Goal: Find specific page/section: Find specific page/section

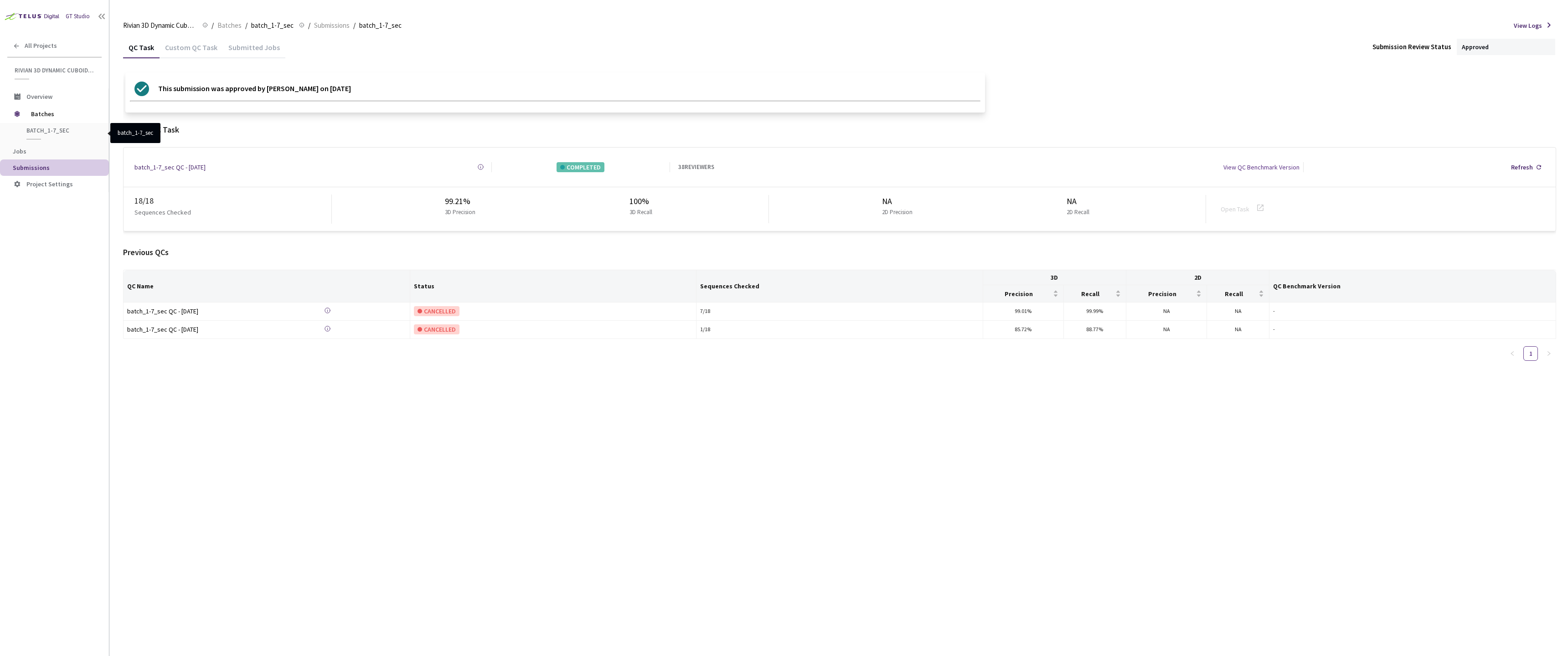
click at [48, 129] on span "batch_1-7_sec" at bounding box center [60, 130] width 68 height 8
click at [46, 119] on span "Batches" at bounding box center [62, 114] width 63 height 18
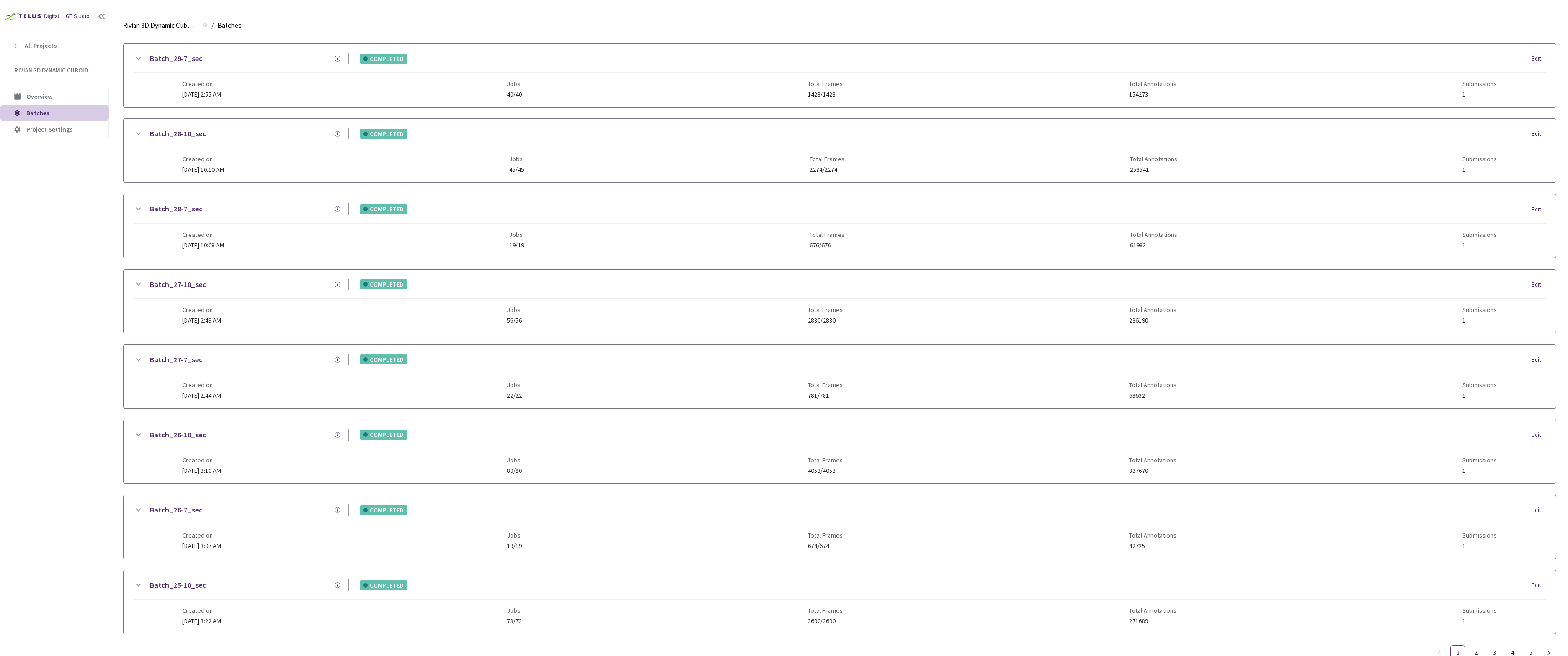
scroll to position [848, 0]
click at [181, 362] on link "Batch_27-7_sec" at bounding box center [176, 361] width 52 height 12
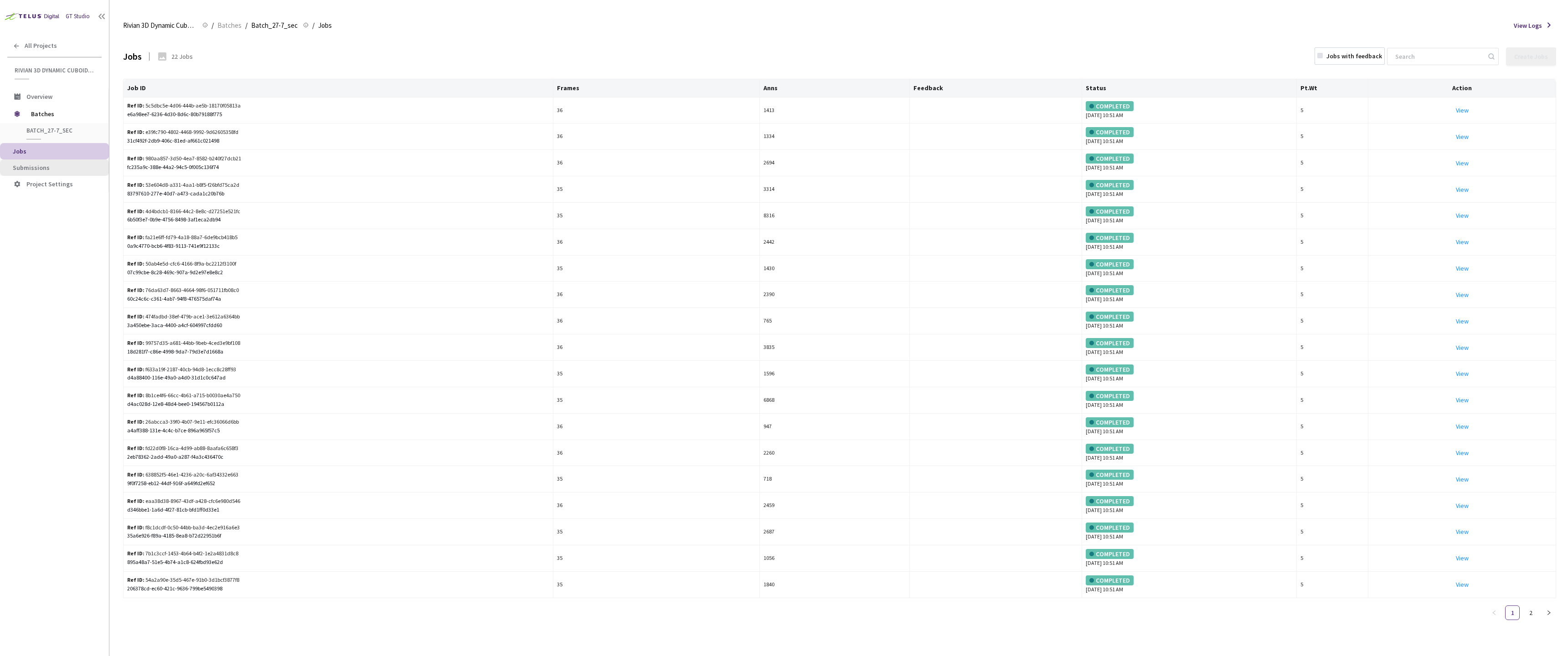
click at [29, 162] on li "Submissions" at bounding box center [54, 167] width 109 height 16
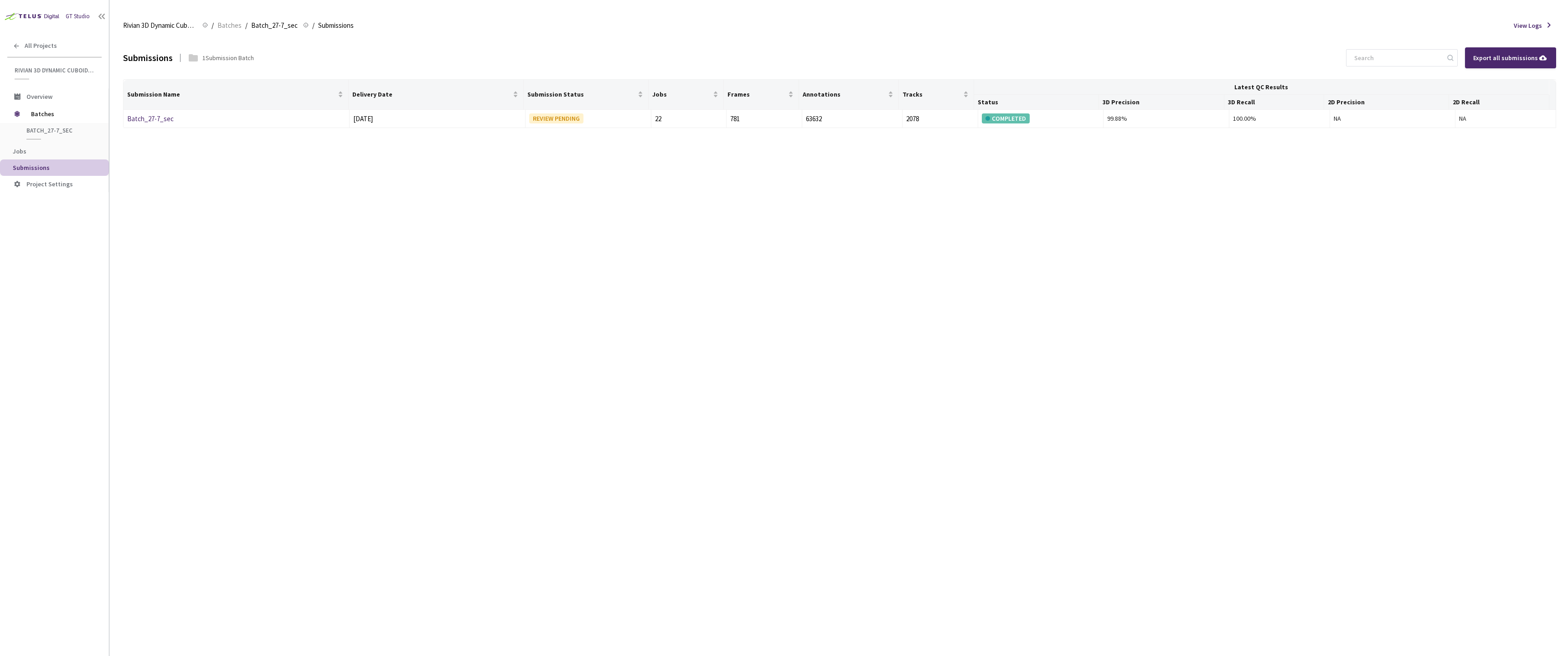
click at [163, 278] on div "Submissions 1 Submission Batch Export all submissions Submission Name Delivery …" at bounding box center [839, 346] width 1433 height 619
click at [159, 117] on link "Batch_27-7_sec" at bounding box center [150, 119] width 46 height 9
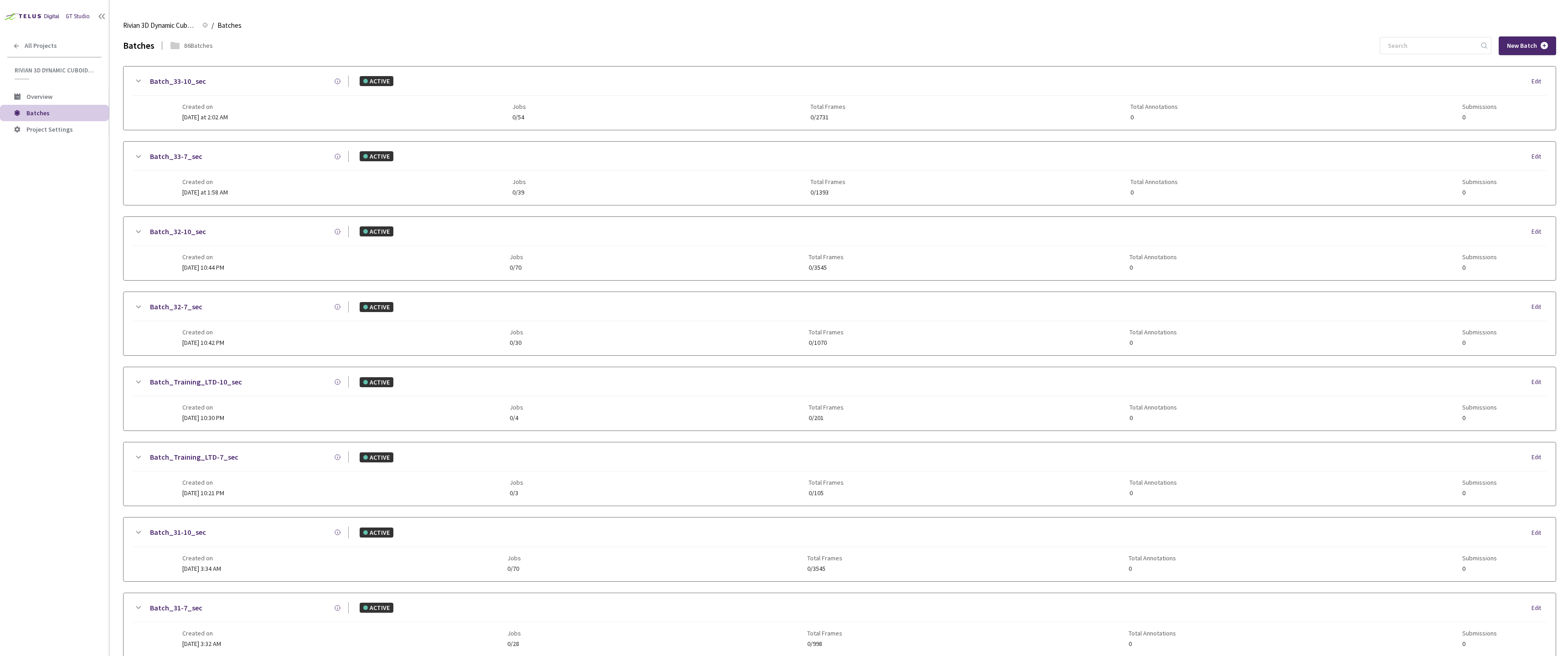
scroll to position [882, 0]
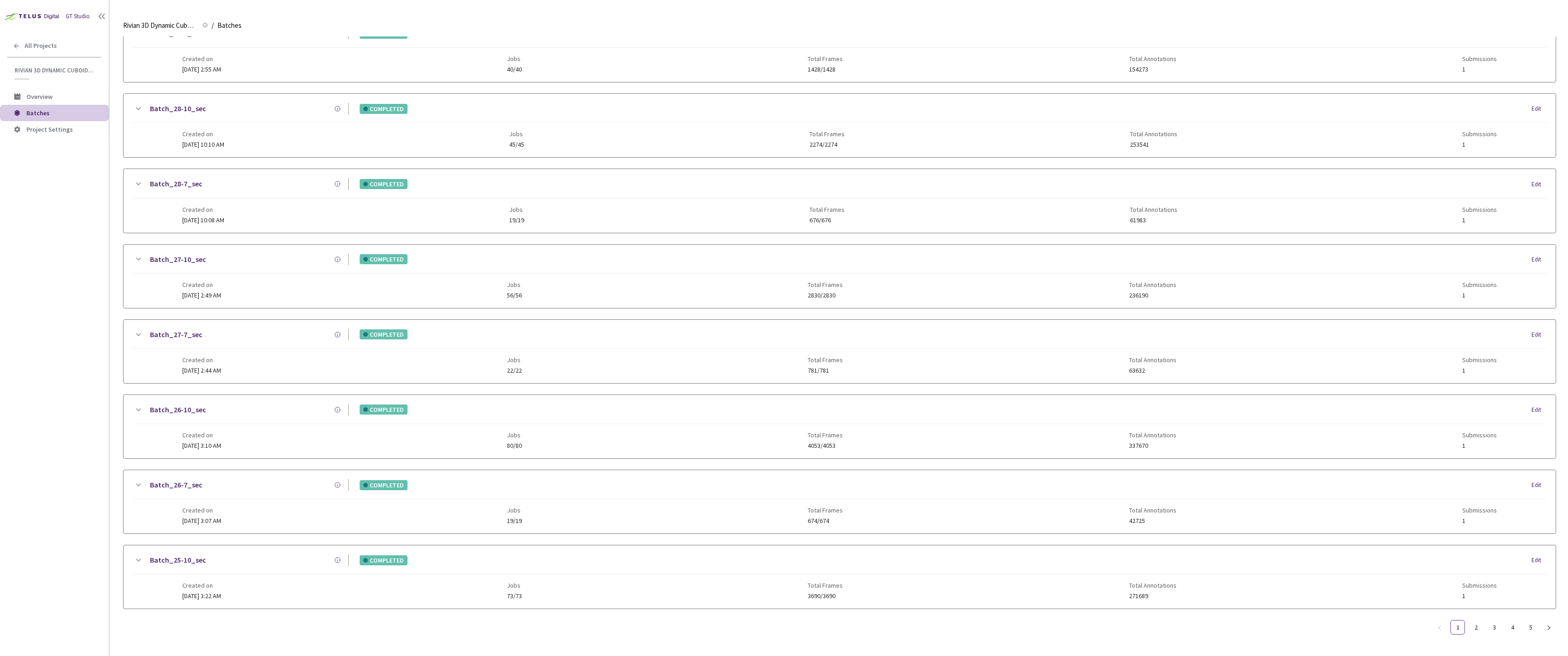
click at [180, 257] on link "Batch_27-10_sec" at bounding box center [178, 259] width 56 height 12
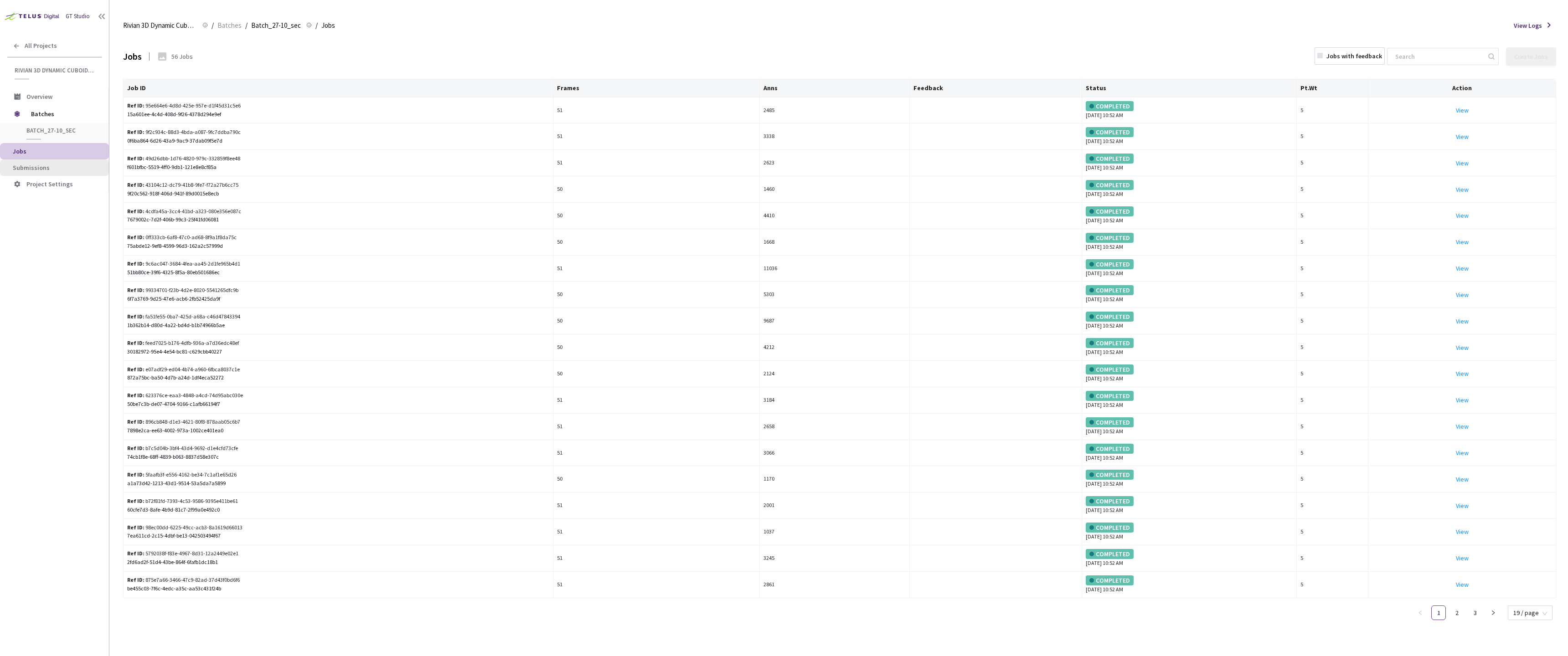
click at [72, 166] on span "Submissions" at bounding box center [57, 168] width 89 height 8
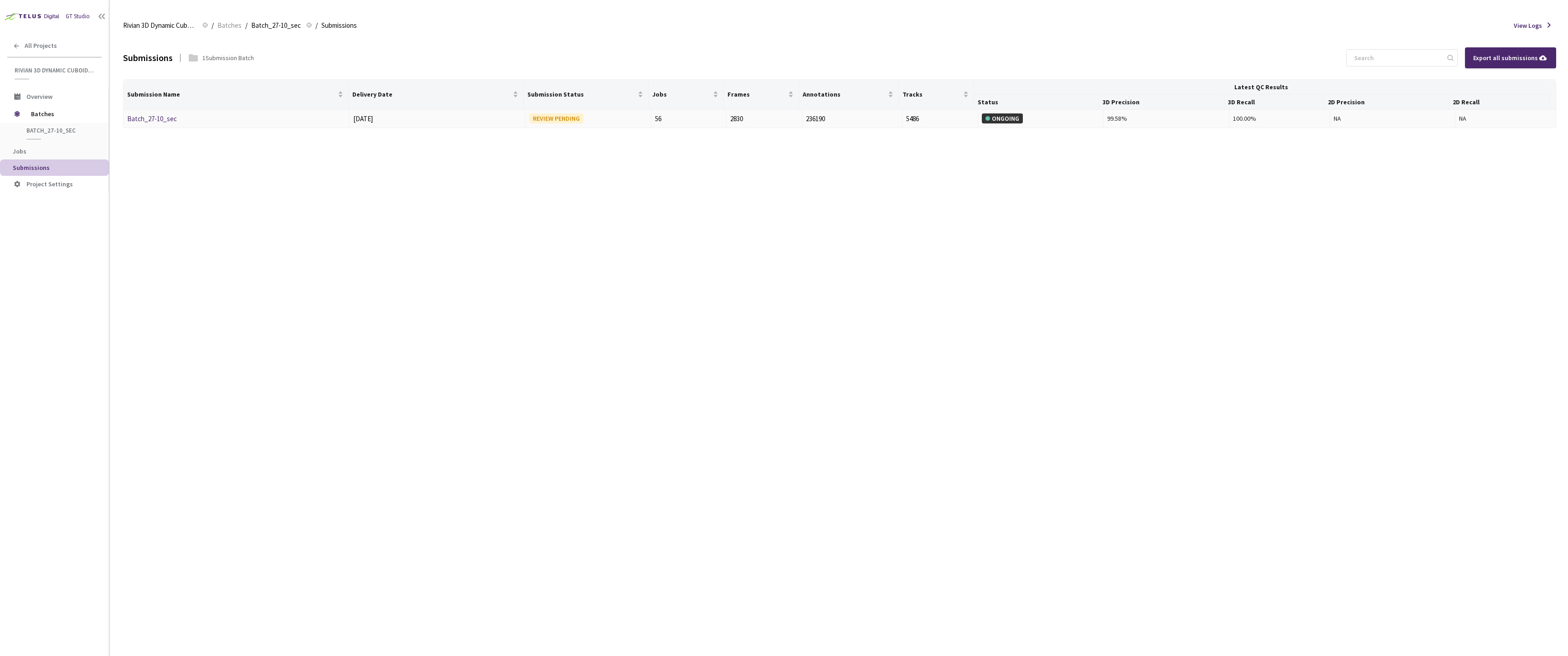
click at [169, 121] on link "Batch_27-10_sec" at bounding box center [152, 119] width 50 height 9
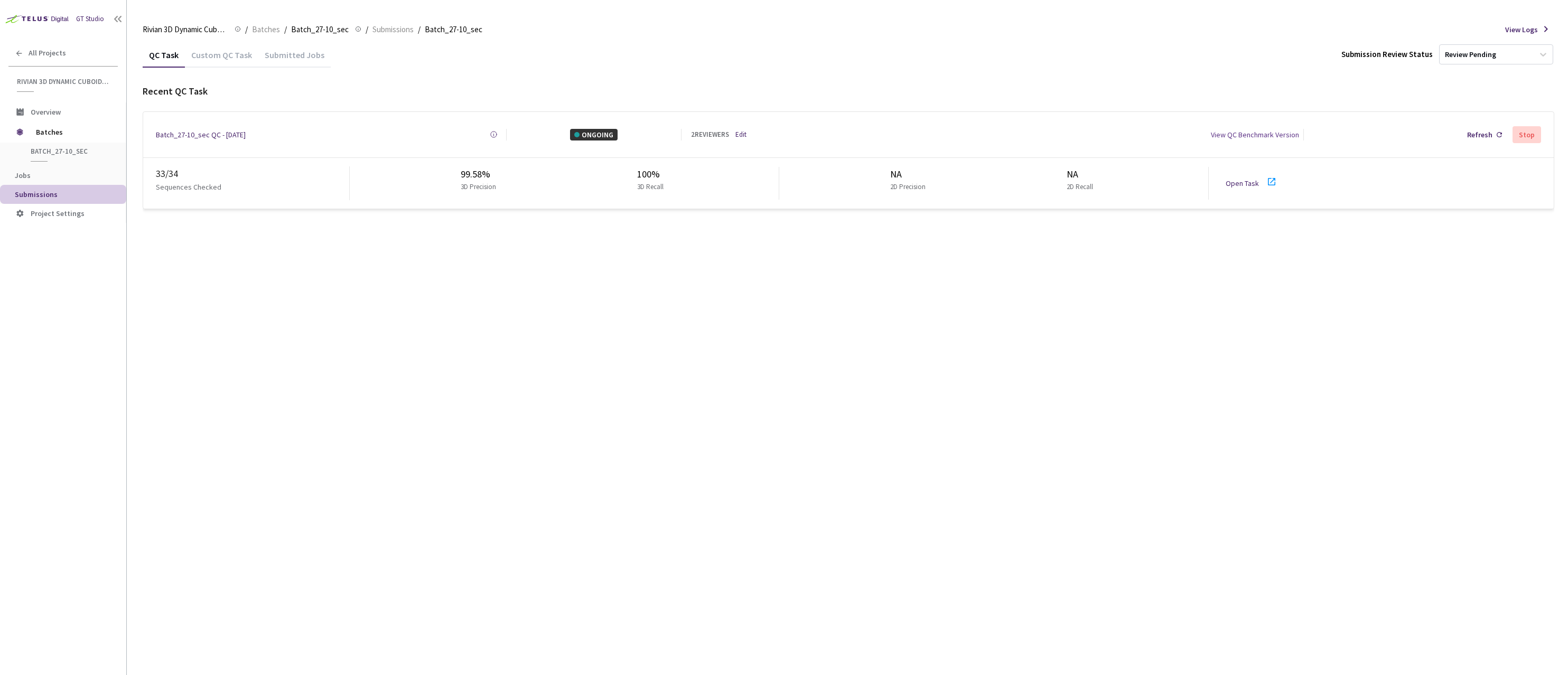
click at [1242, 181] on link "Open Task" at bounding box center [1241, 183] width 33 height 9
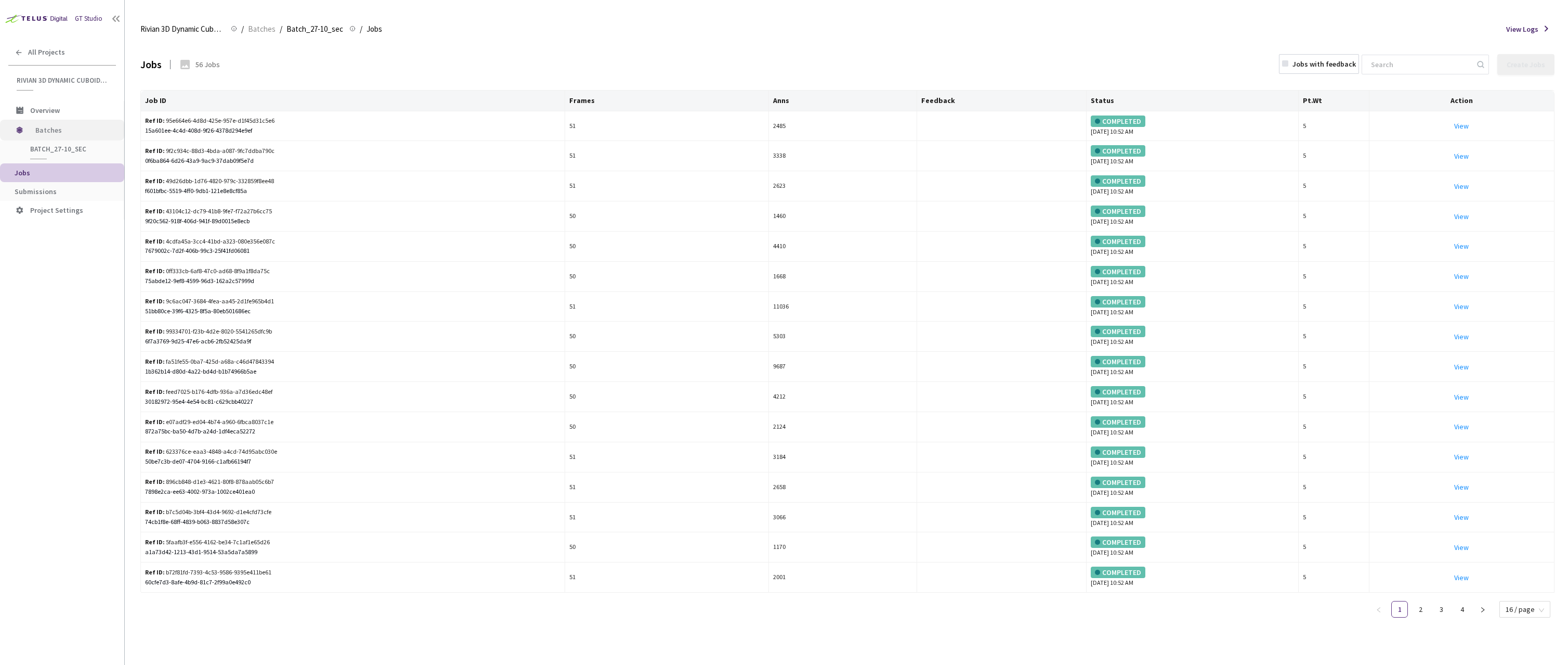
click at [53, 131] on span "Batches" at bounding box center [71, 130] width 72 height 21
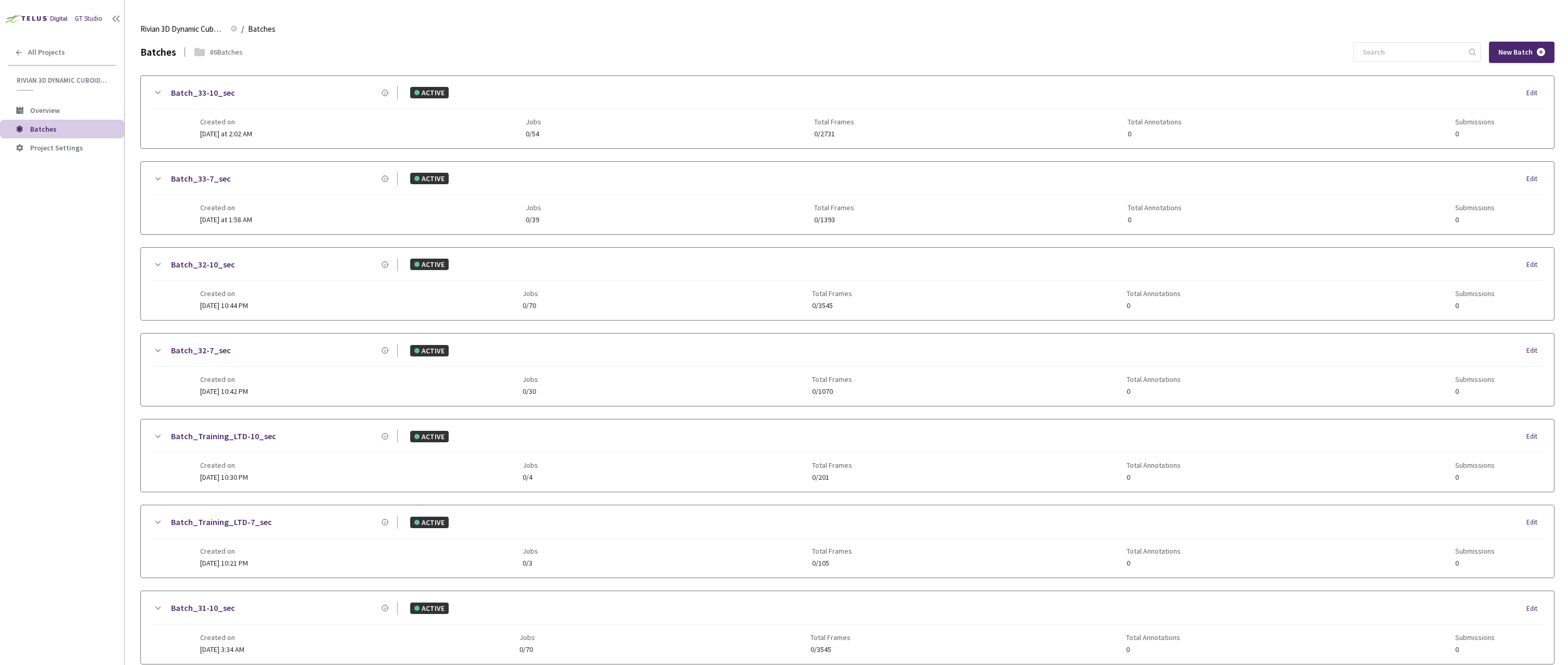
scroll to position [834, 0]
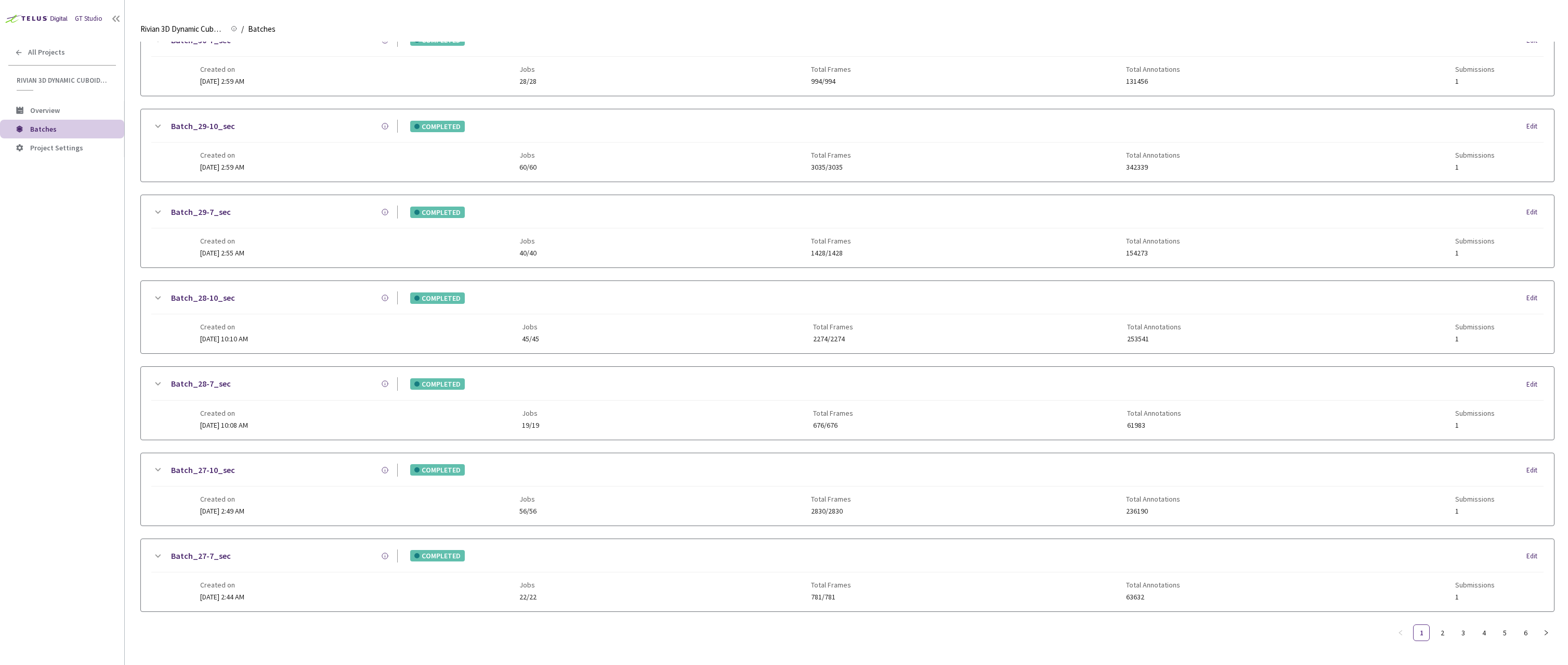
click at [199, 378] on link "Batch_28-7_sec" at bounding box center [201, 384] width 60 height 13
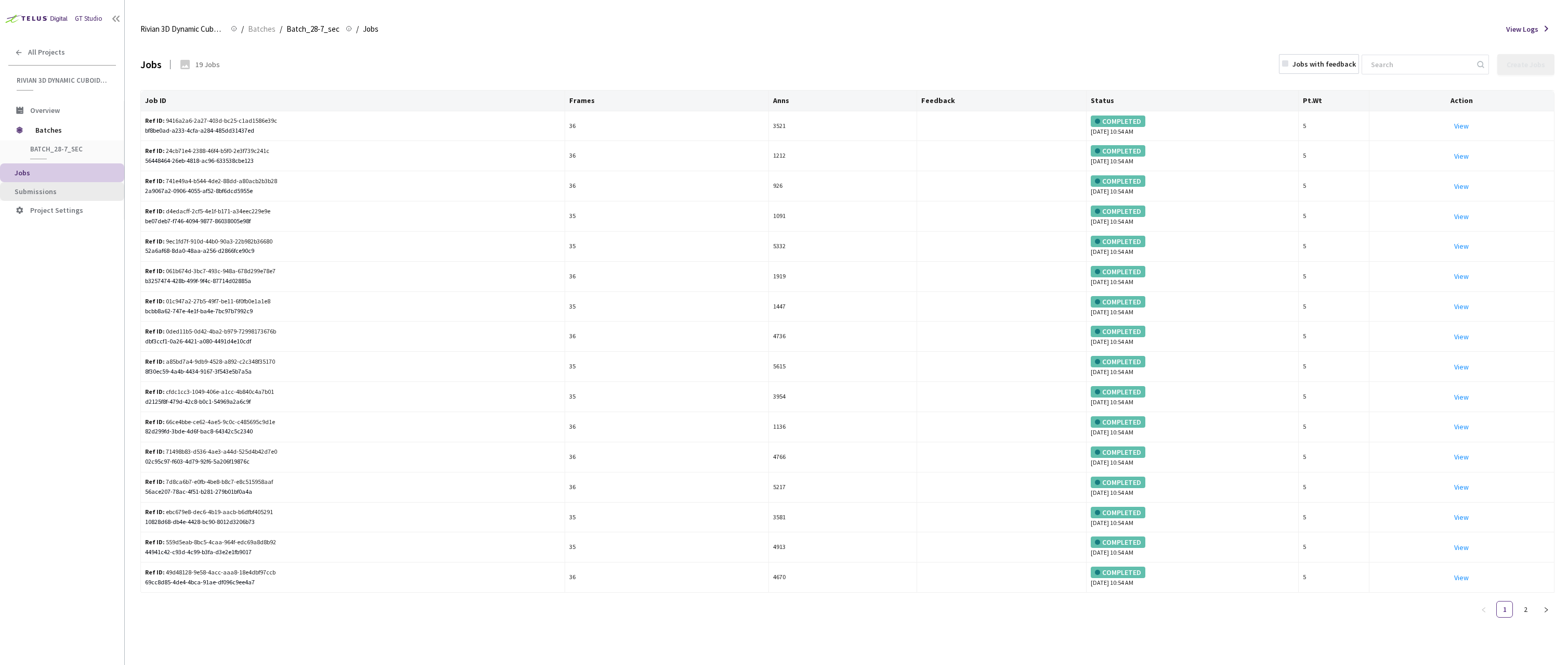
click at [72, 190] on span "Submissions" at bounding box center [65, 192] width 101 height 9
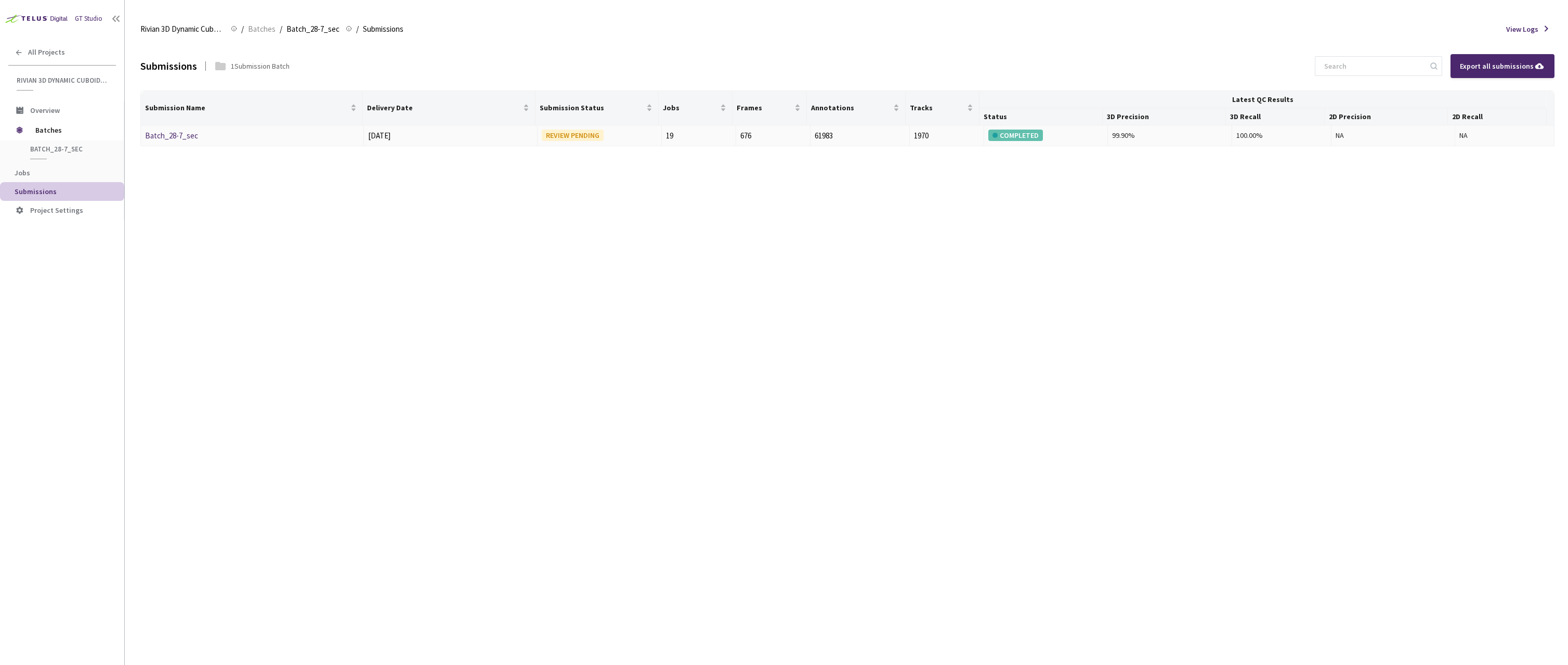
click at [156, 138] on link "Batch_28-7_sec" at bounding box center [172, 136] width 53 height 10
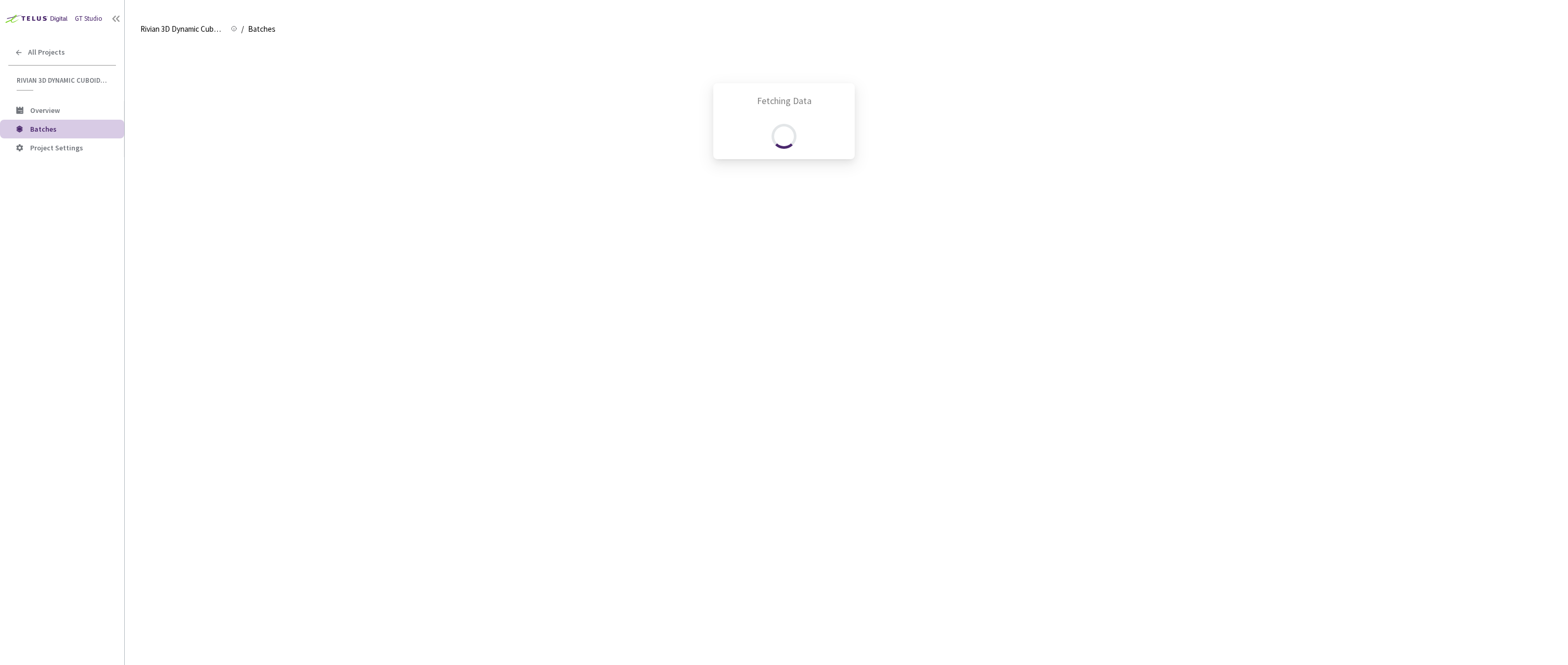
scroll to position [834, 0]
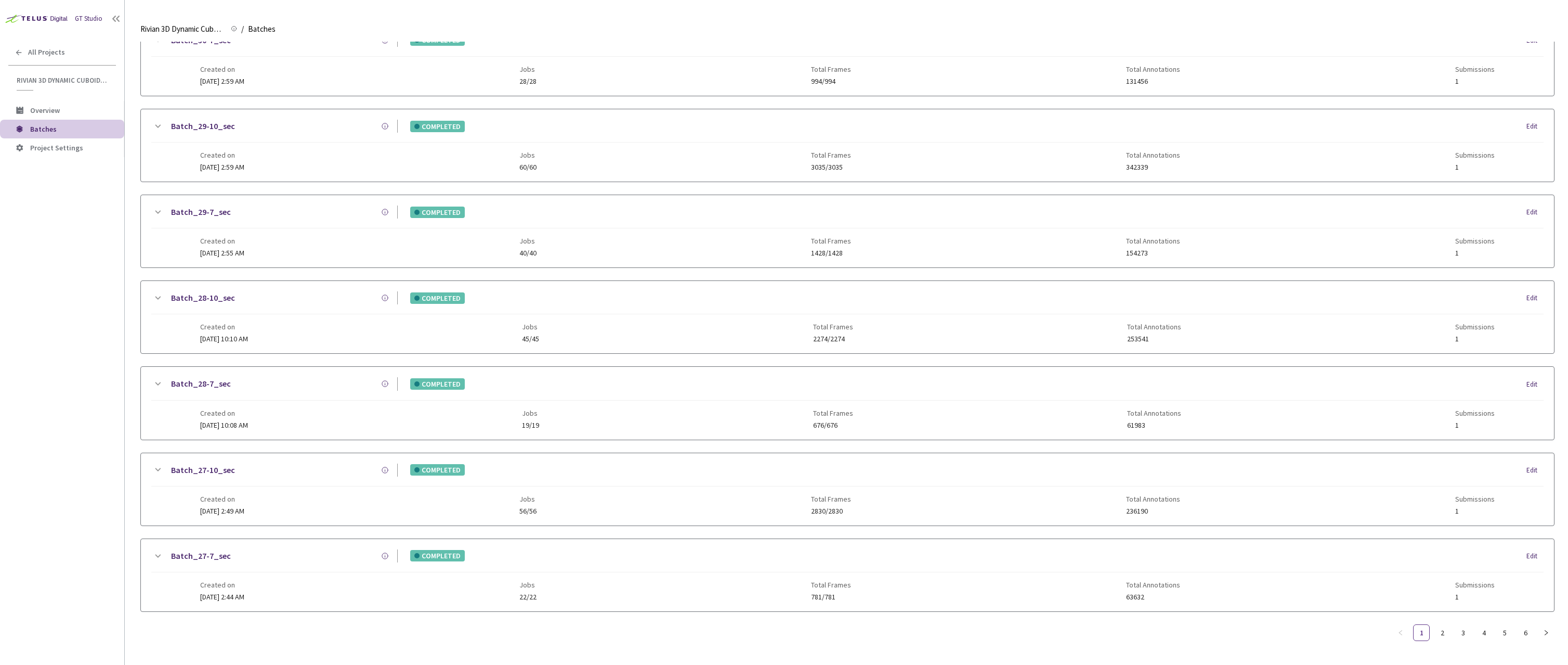
click at [212, 291] on link "Batch_28-10_sec" at bounding box center [203, 297] width 64 height 13
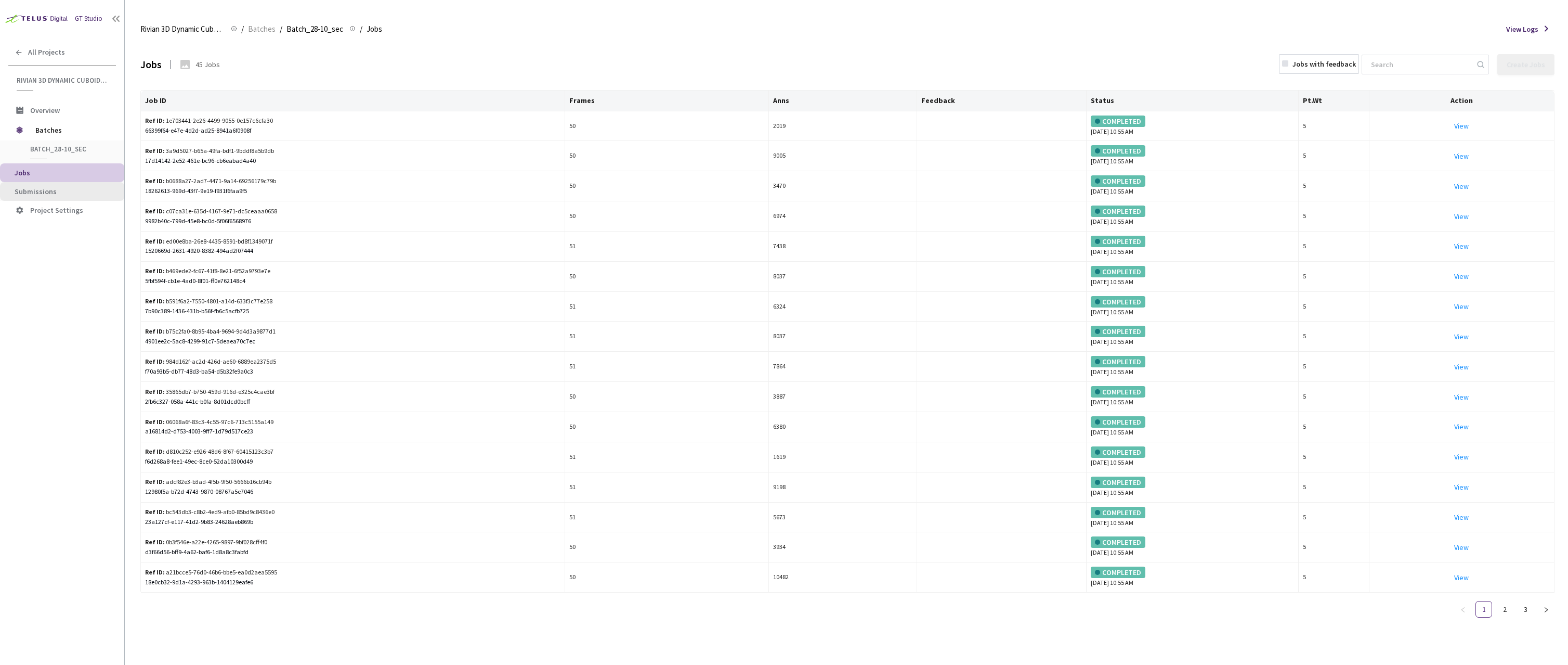
click at [46, 190] on span "Submissions" at bounding box center [35, 191] width 42 height 9
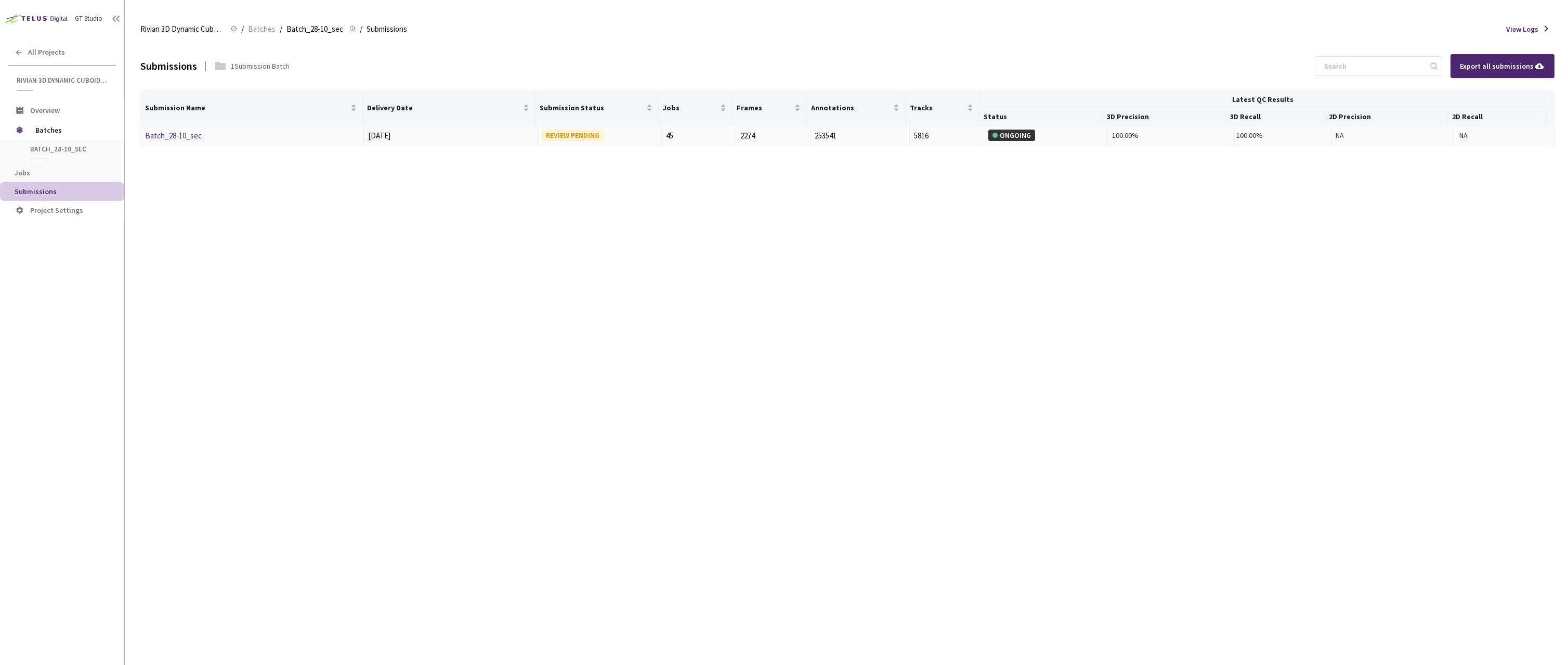
click at [176, 139] on link "Batch_28-10_sec" at bounding box center [174, 136] width 57 height 10
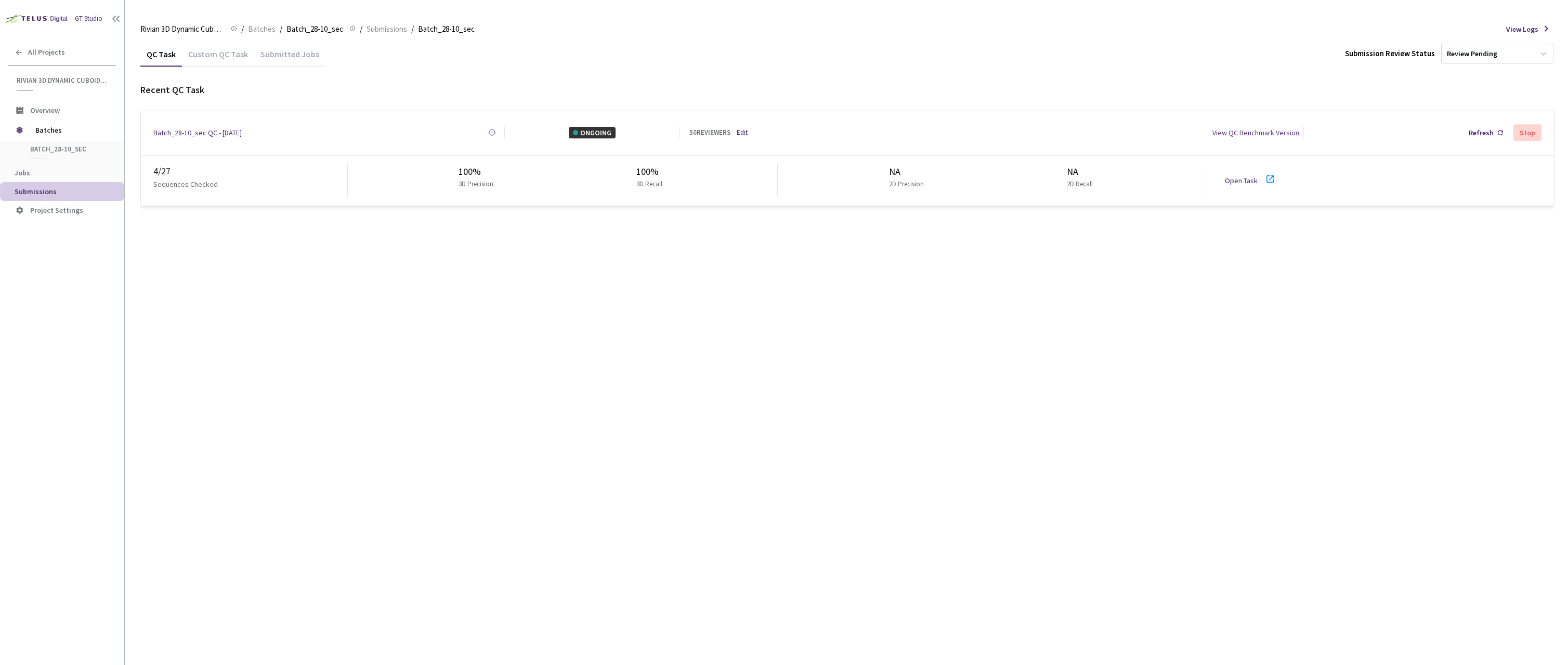
click at [1244, 183] on div "Open Task" at bounding box center [1253, 181] width 58 height 15
